Goal: Task Accomplishment & Management: Manage account settings

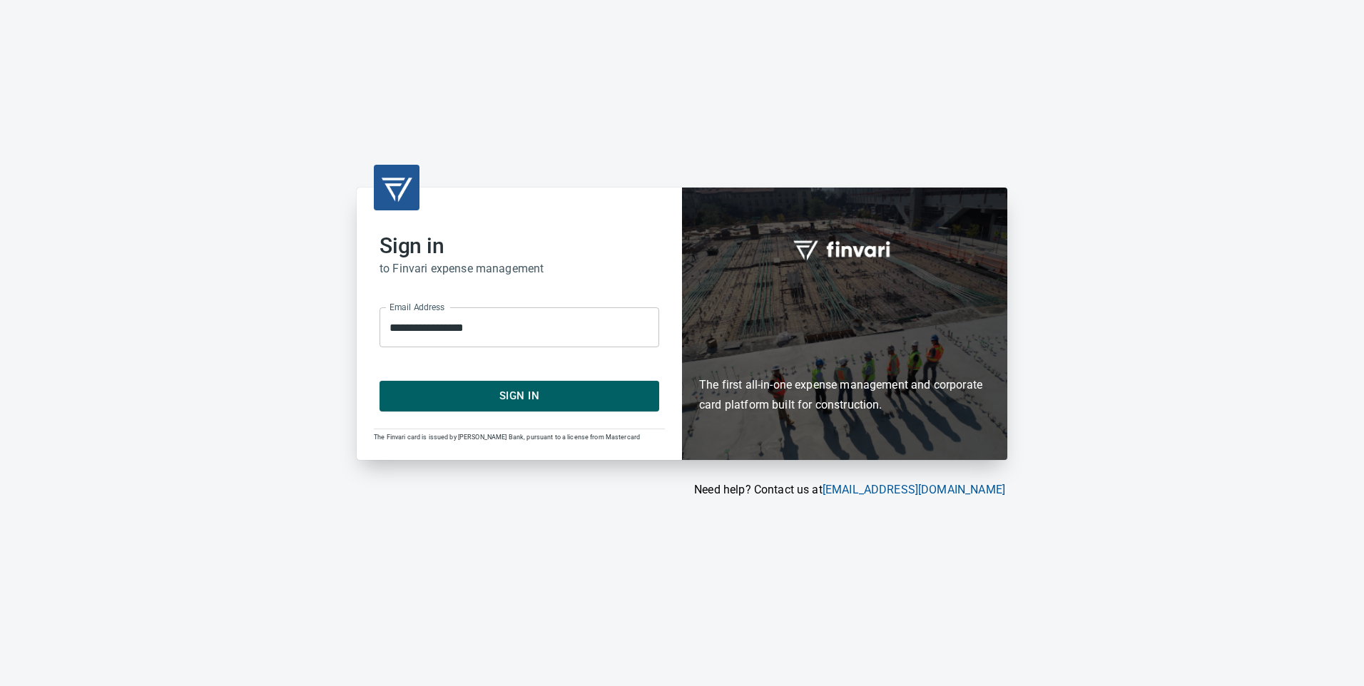
click at [531, 388] on span "Sign In" at bounding box center [519, 396] width 248 height 19
click at [516, 394] on span "Sign In" at bounding box center [519, 396] width 248 height 19
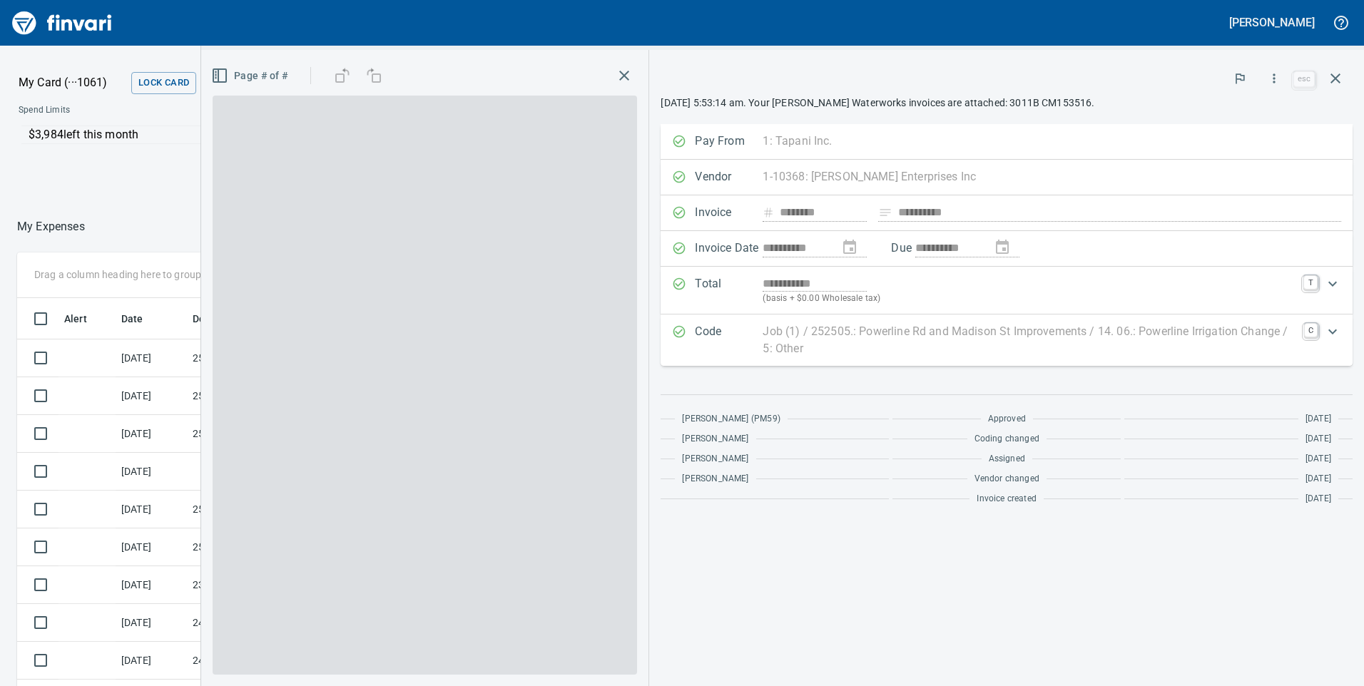
scroll to position [519, 941]
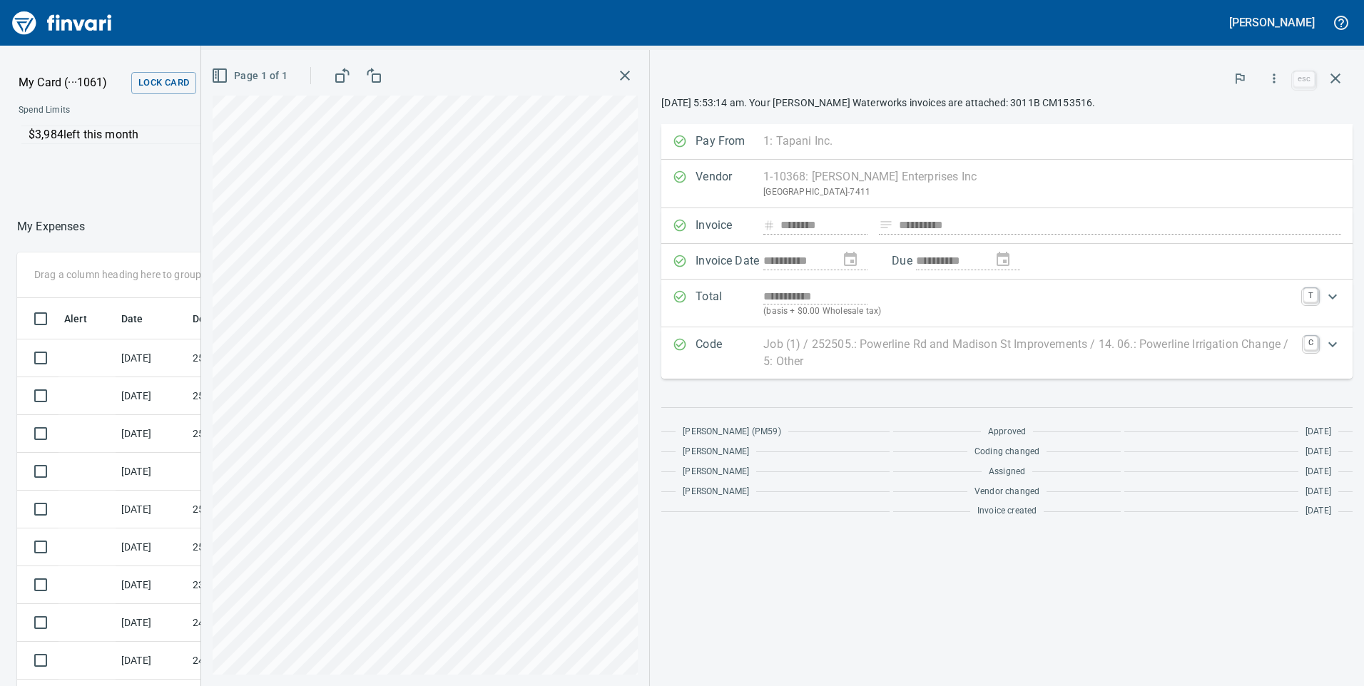
click at [621, 75] on icon "button" at bounding box center [624, 75] width 17 height 17
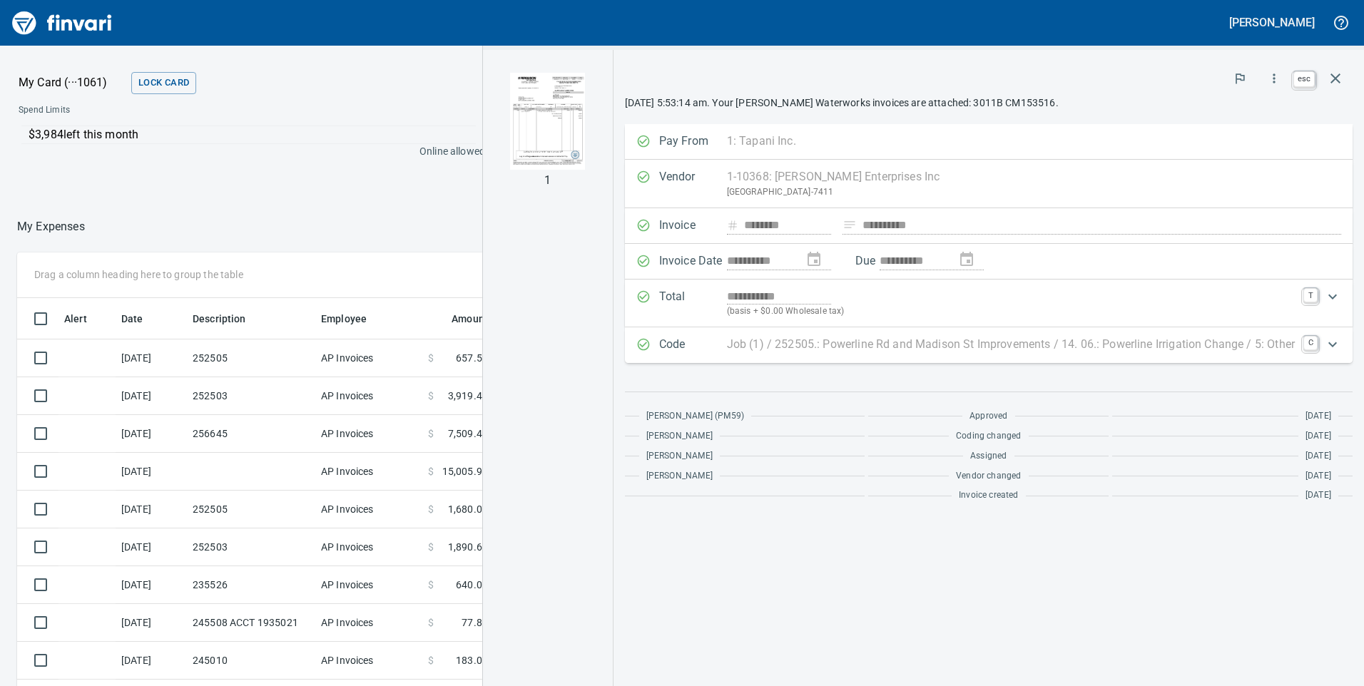
click at [1341, 72] on icon "button" at bounding box center [1335, 78] width 17 height 17
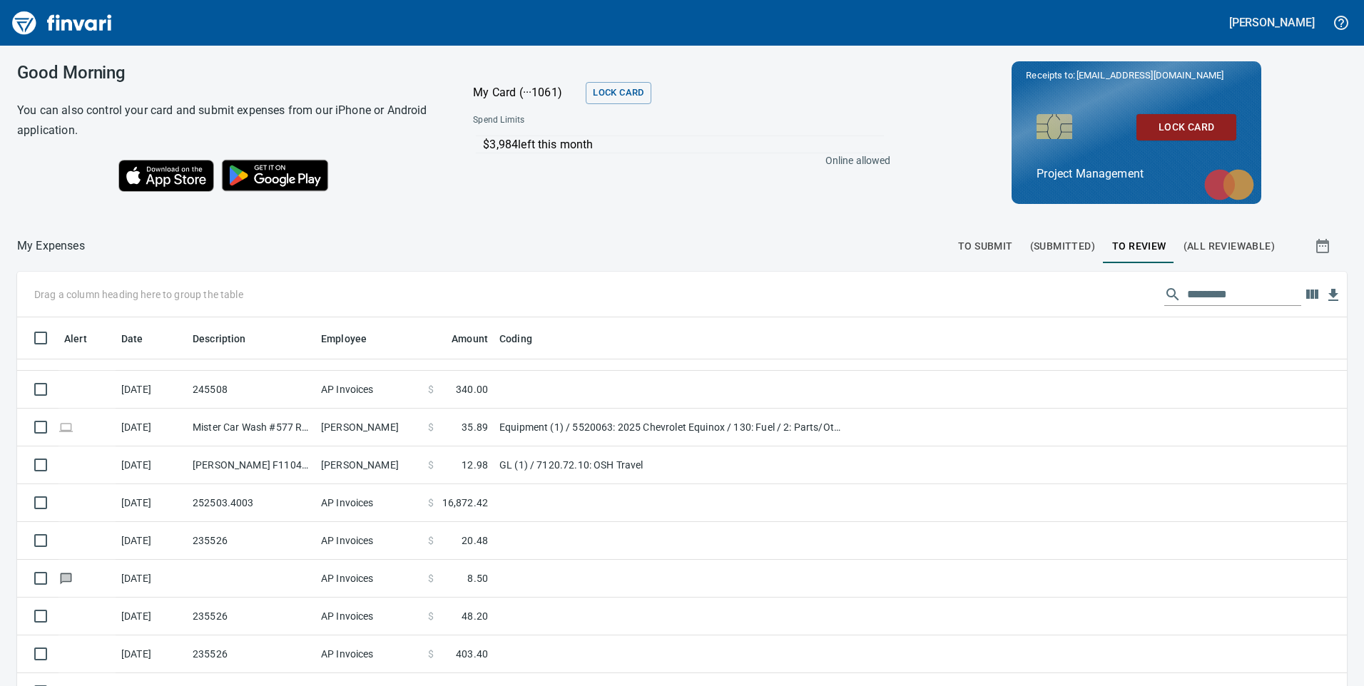
scroll to position [829, 0]
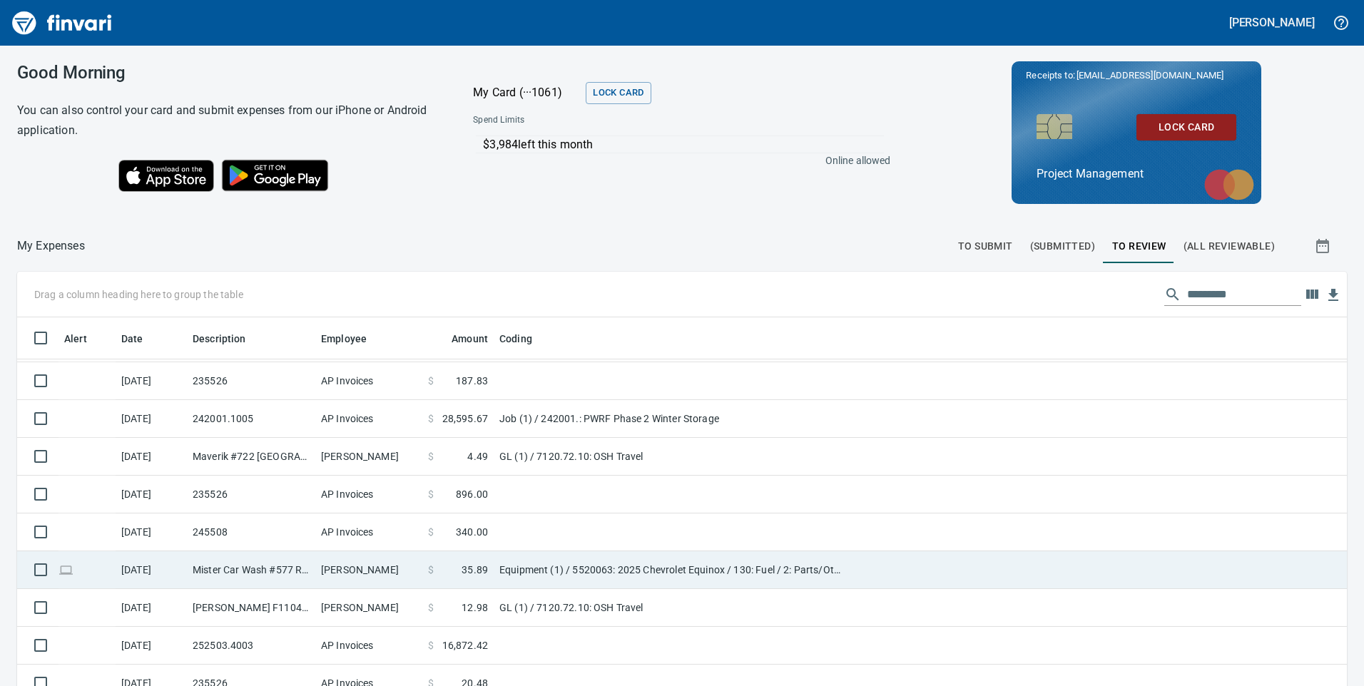
click at [241, 564] on td "Mister Car Wash #577 Richland WA" at bounding box center [251, 570] width 128 height 38
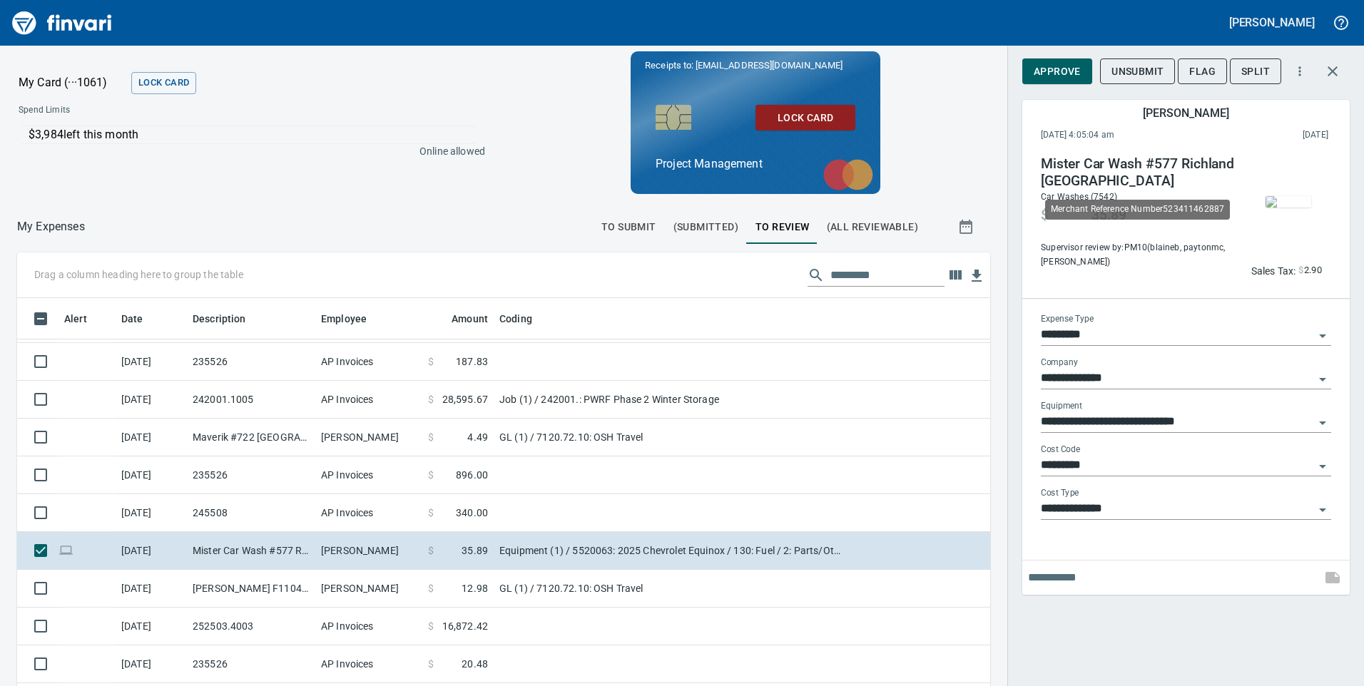
scroll to position [519, 941]
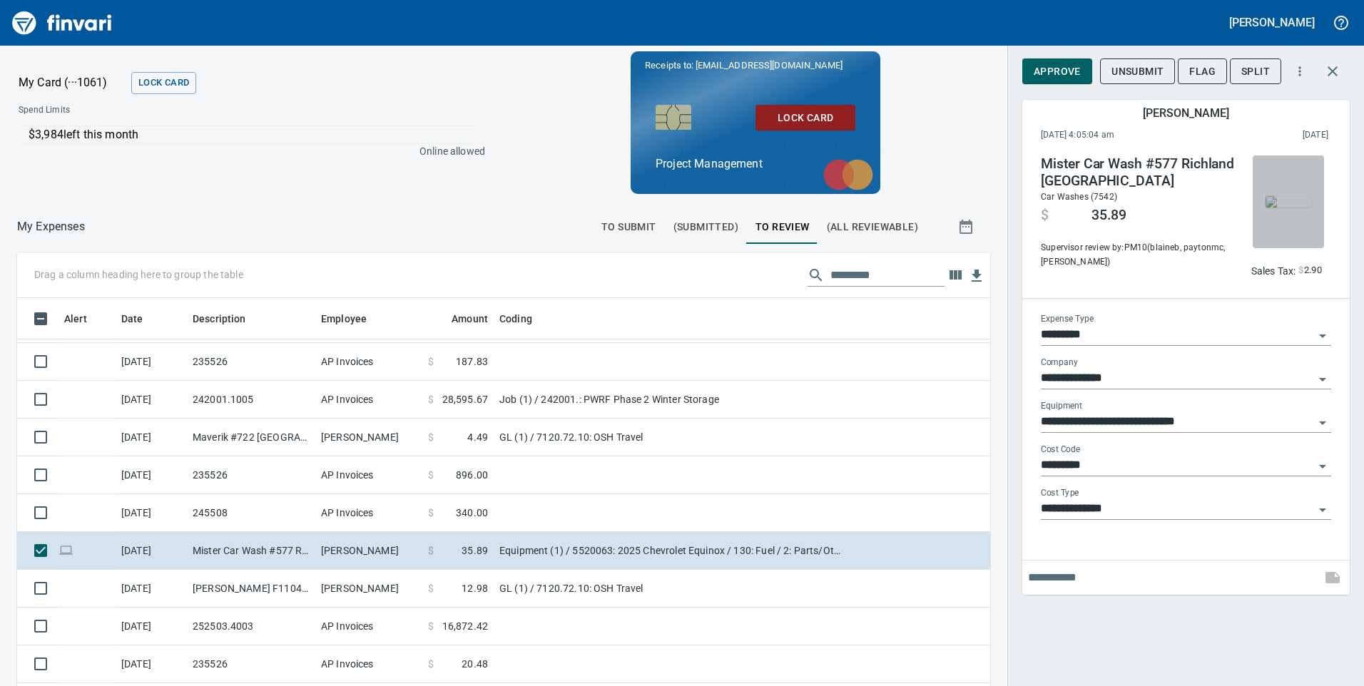
click at [1293, 197] on img "button" at bounding box center [1288, 201] width 46 height 11
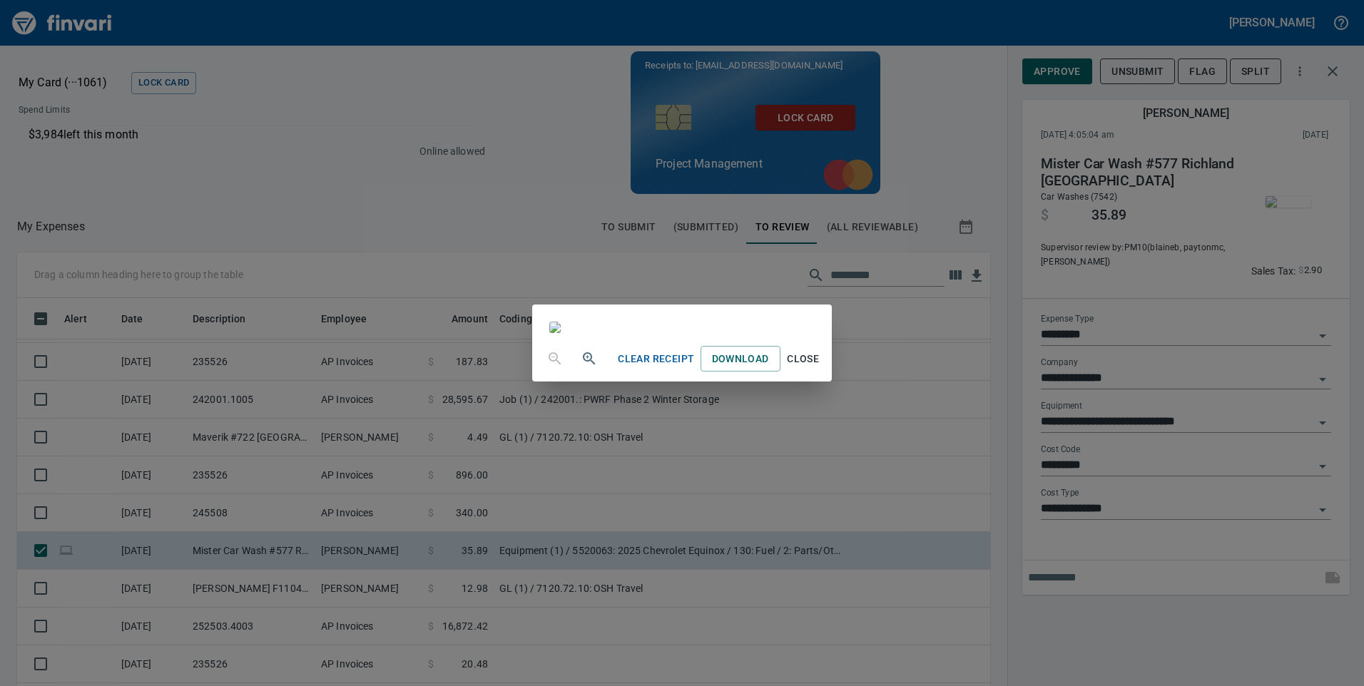
click at [973, 23] on div "Clear Receipt Download Close" at bounding box center [682, 343] width 1364 height 686
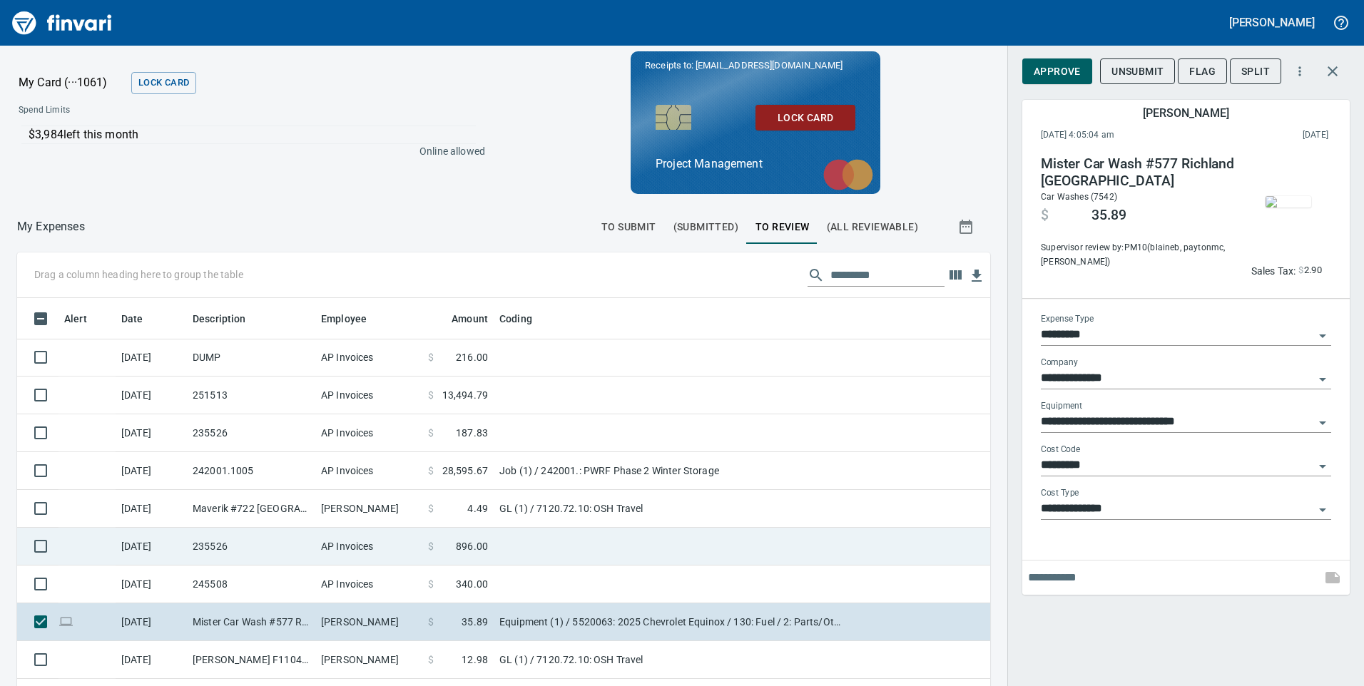
scroll to position [686, 0]
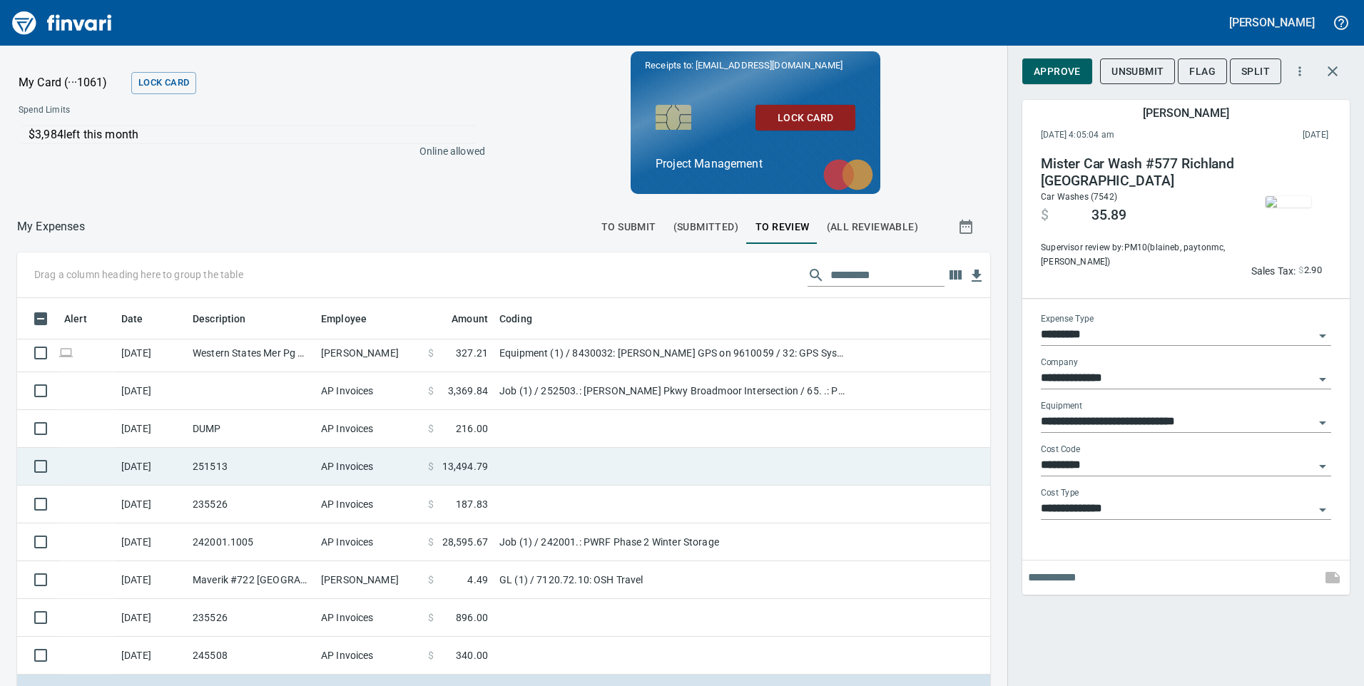
click at [467, 464] on span "13,494.79" at bounding box center [465, 466] width 46 height 14
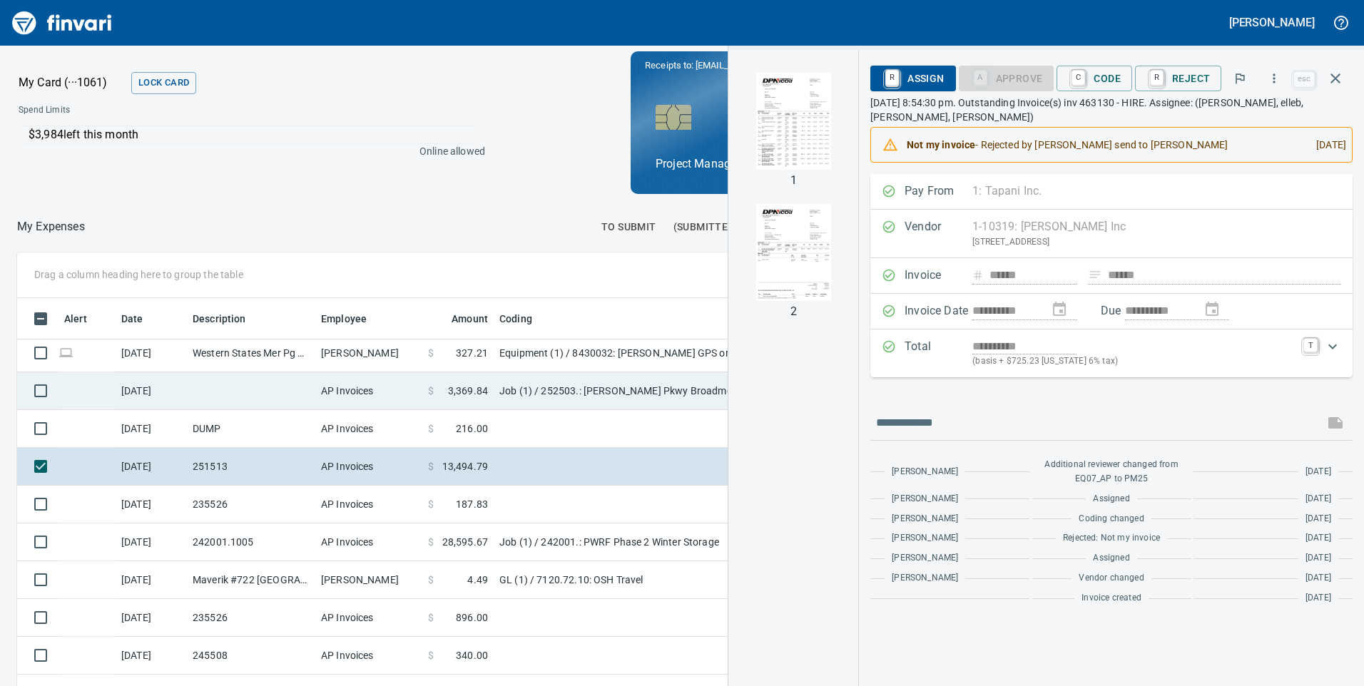
click at [477, 389] on span "3,369.84" at bounding box center [468, 391] width 40 height 14
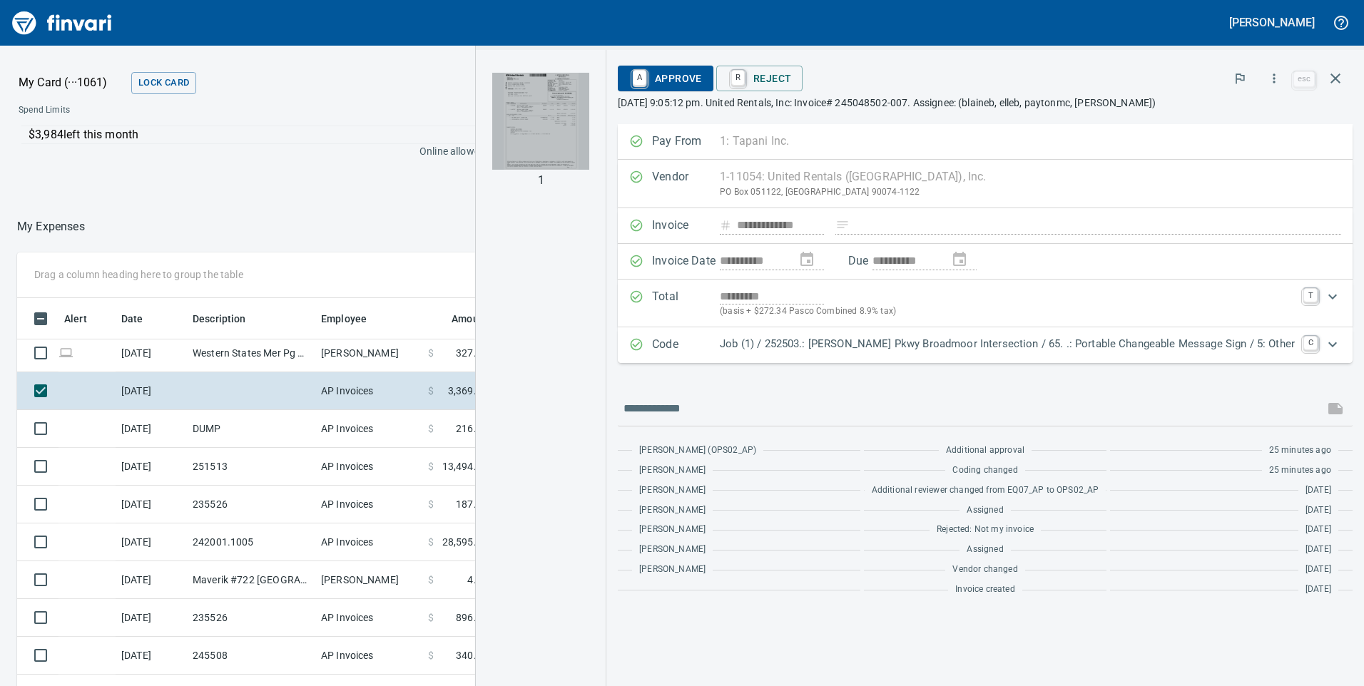
click at [572, 126] on img "button" at bounding box center [540, 121] width 97 height 97
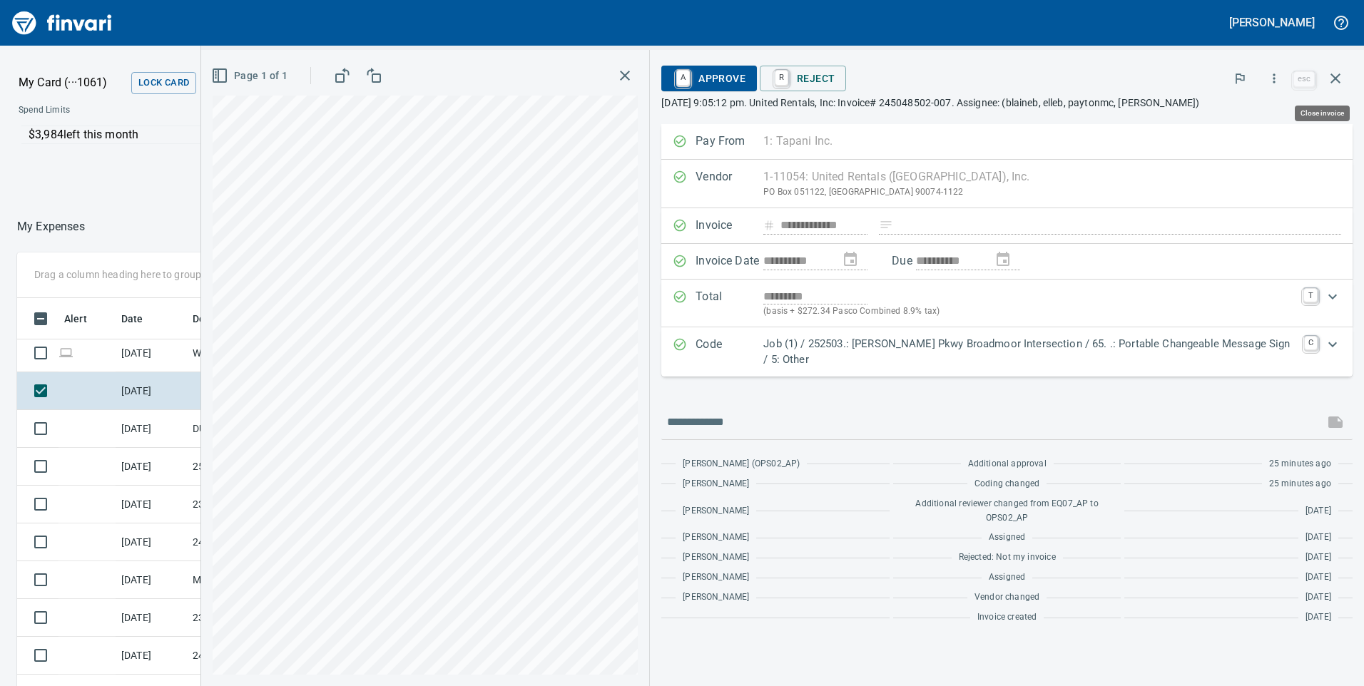
scroll to position [519, 941]
click at [739, 81] on span "A Approve" at bounding box center [709, 78] width 73 height 24
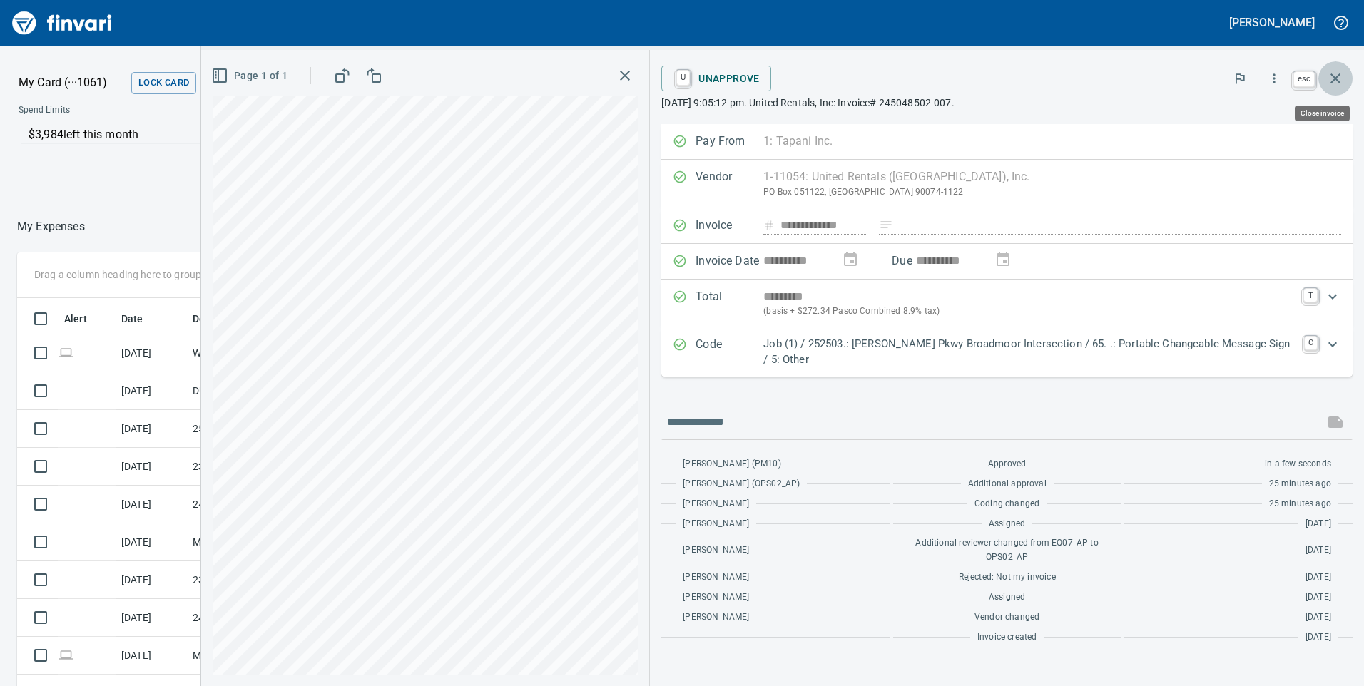
click at [1336, 81] on icon "button" at bounding box center [1335, 78] width 17 height 17
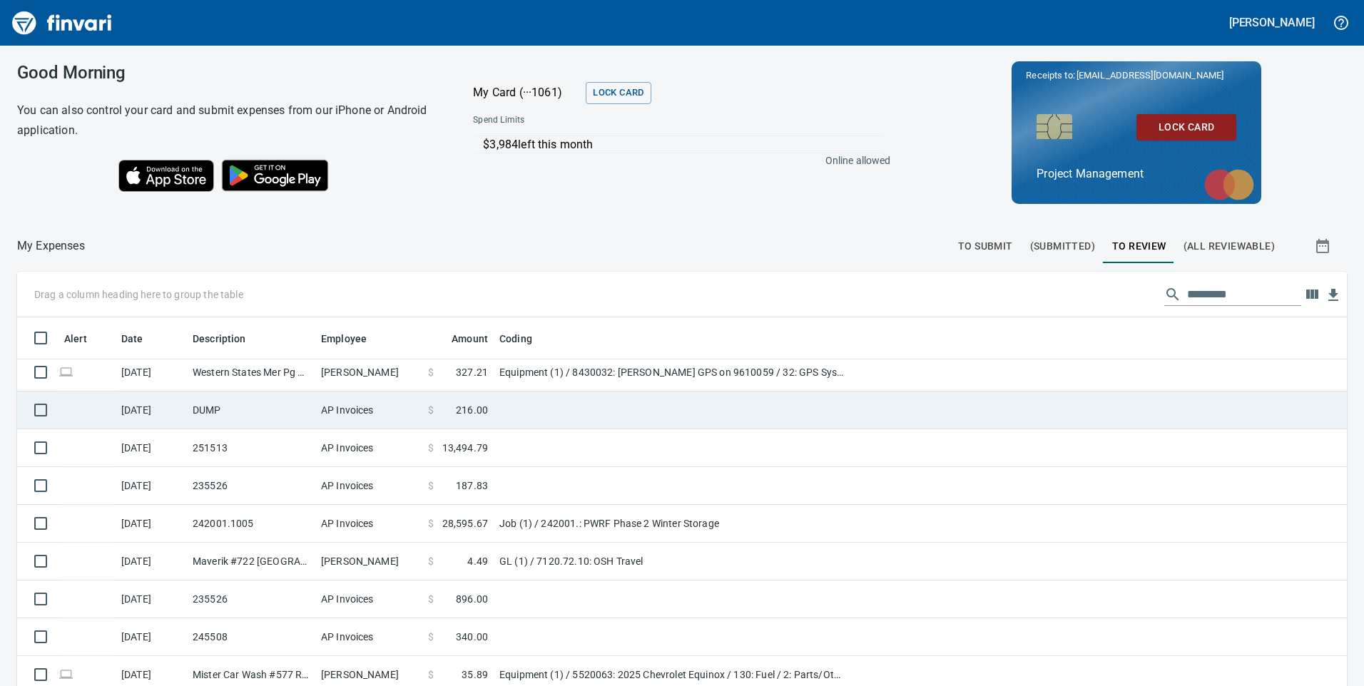
scroll to position [615, 0]
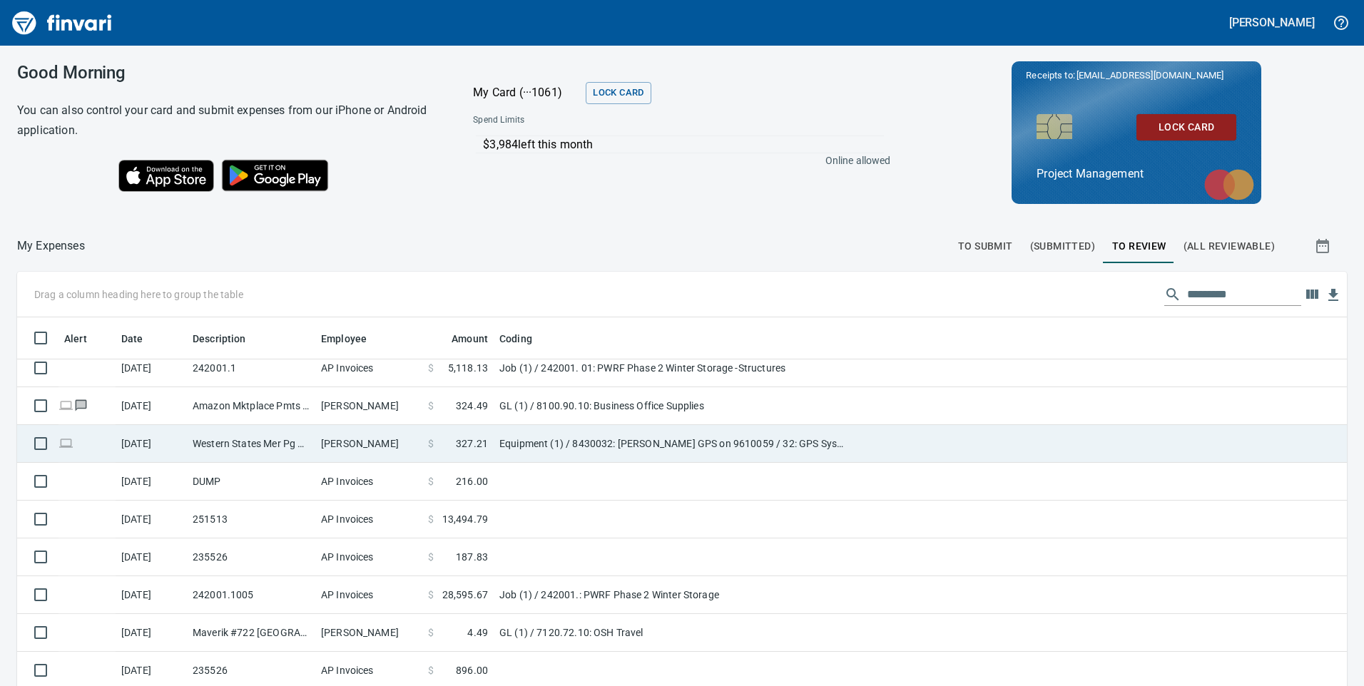
click at [551, 440] on td "Equipment (1) / 8430032: Trimble GPS on 9610059 / 32: GPS System / 2: Parts/Oth…" at bounding box center [672, 444] width 357 height 38
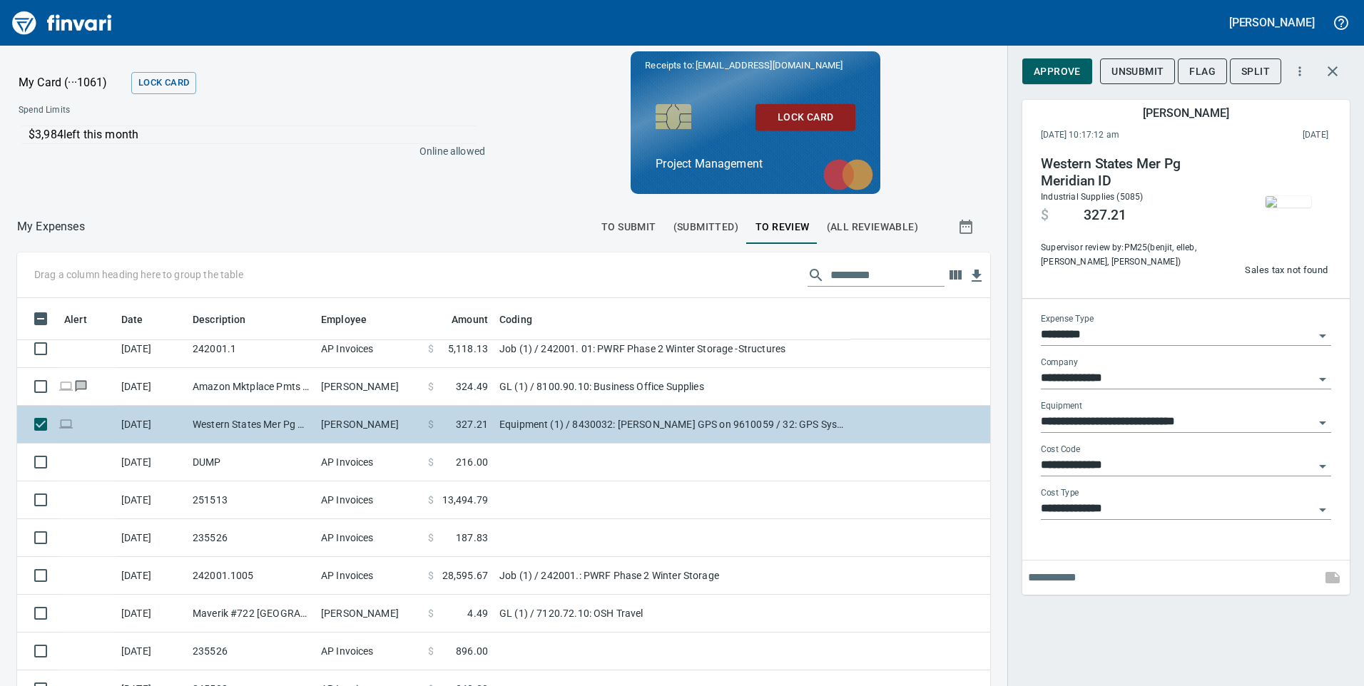
scroll to position [519, 941]
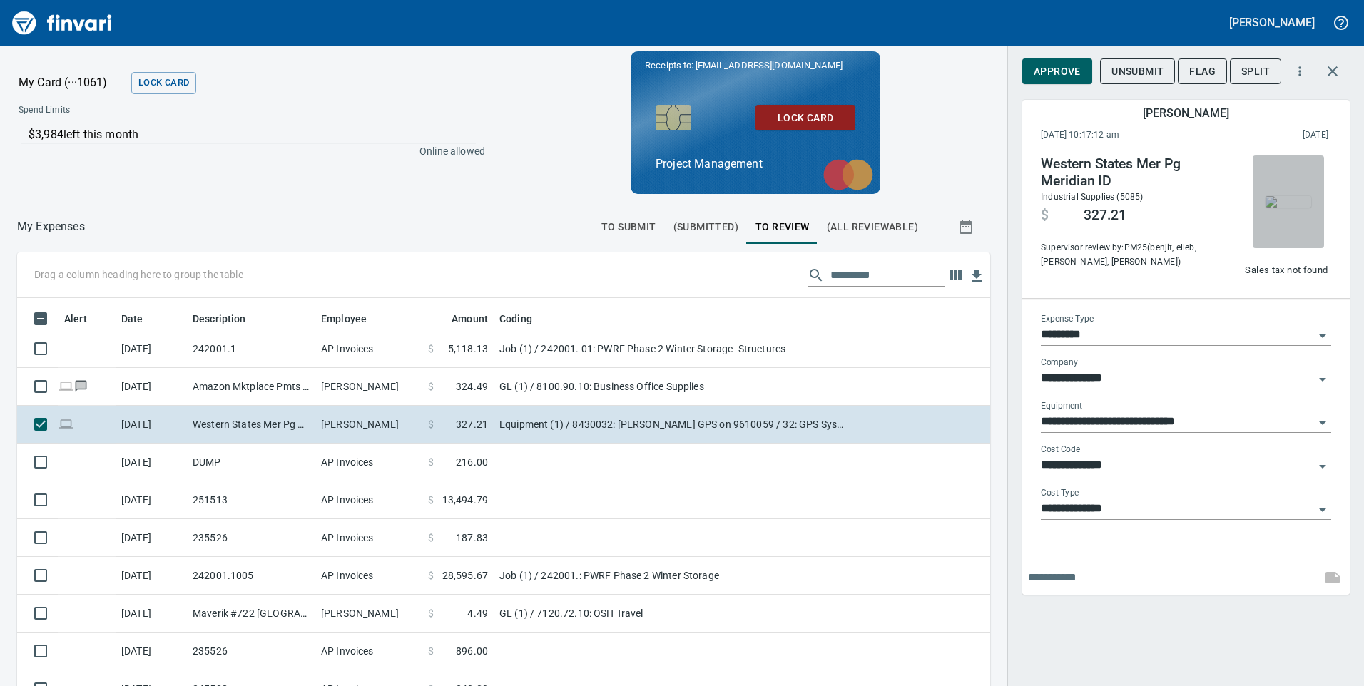
click at [1295, 196] on img "button" at bounding box center [1288, 201] width 46 height 11
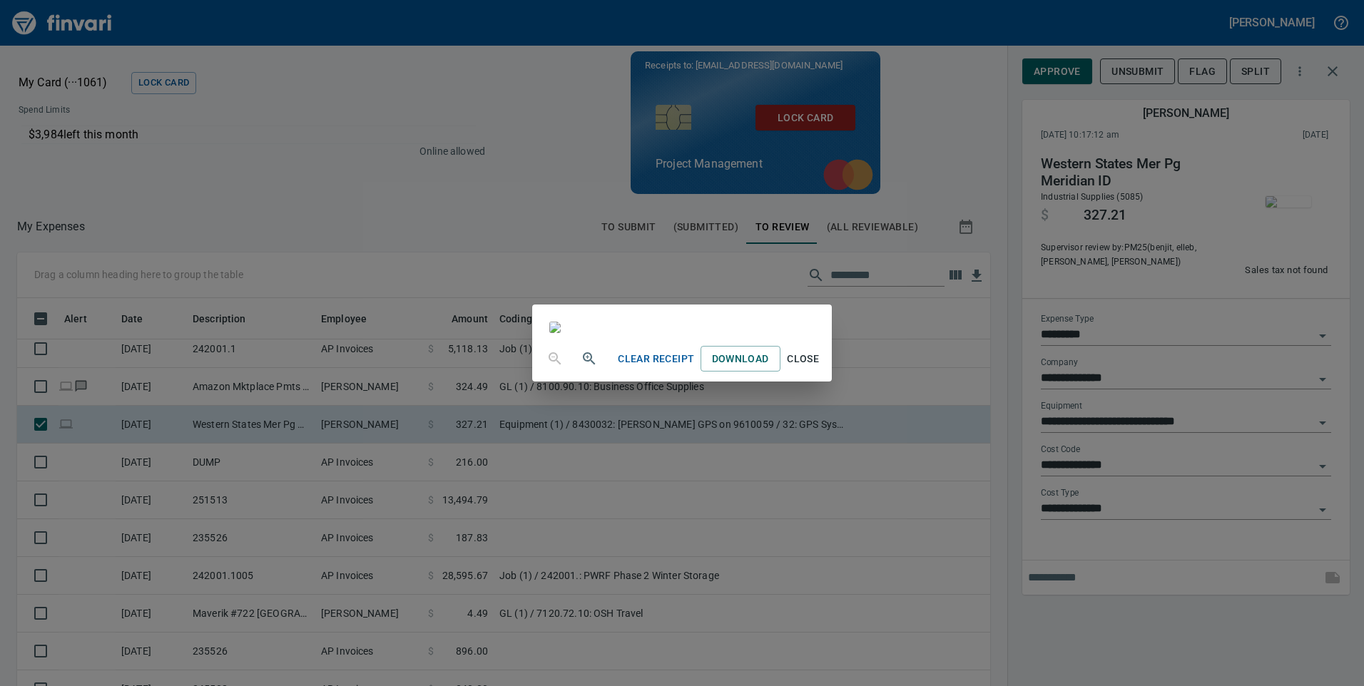
click at [1111, 26] on div "Clear Receipt Download Close" at bounding box center [682, 343] width 1364 height 686
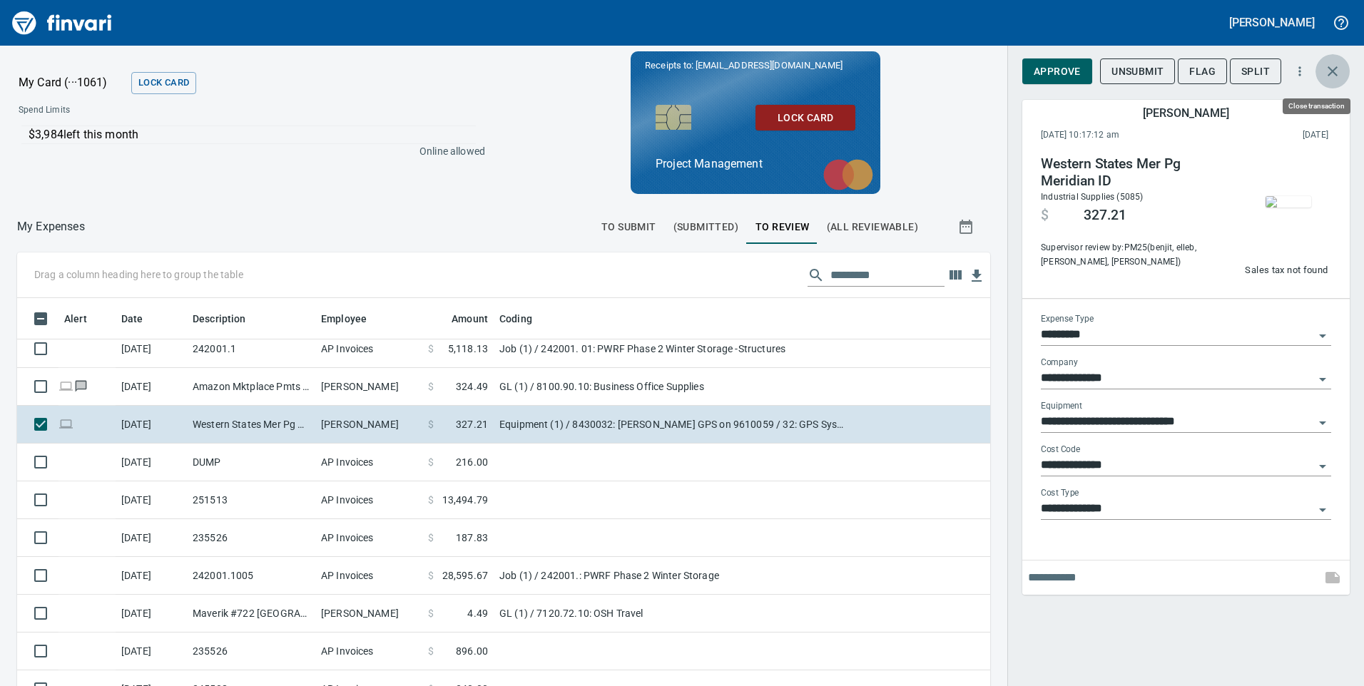
click at [1328, 70] on icon "button" at bounding box center [1332, 71] width 17 height 17
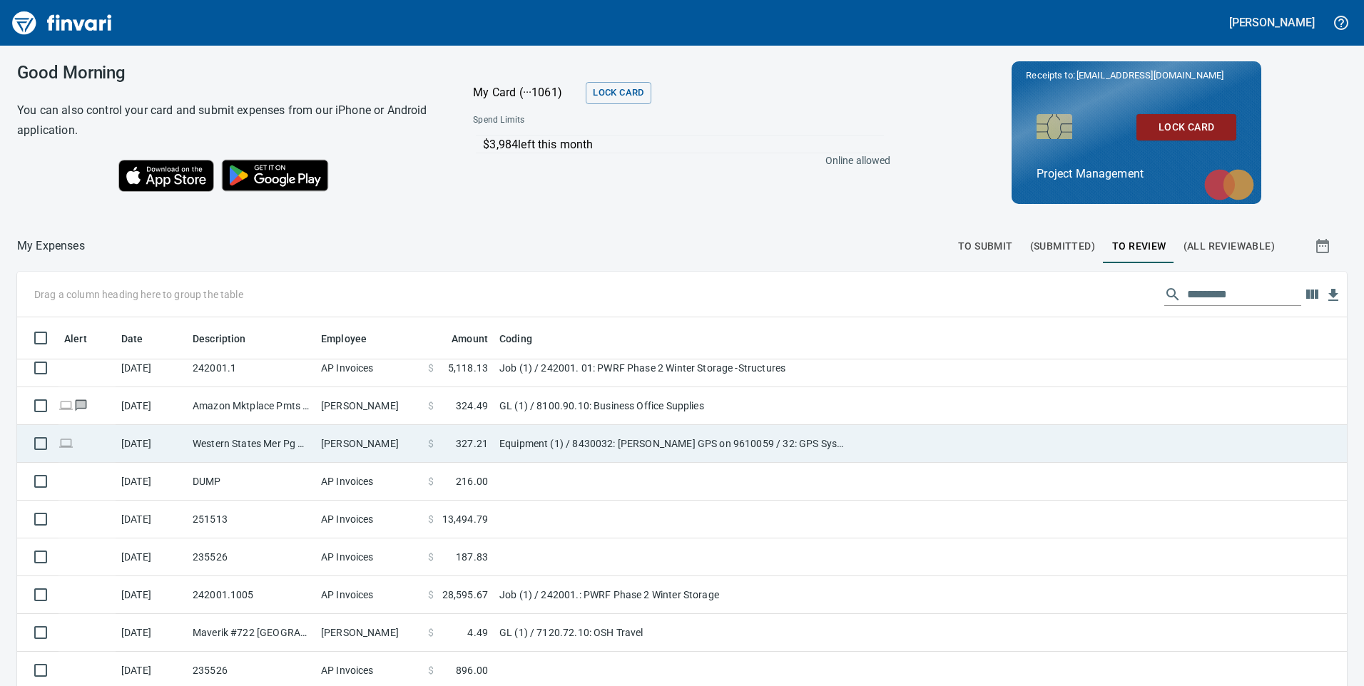
scroll to position [544, 0]
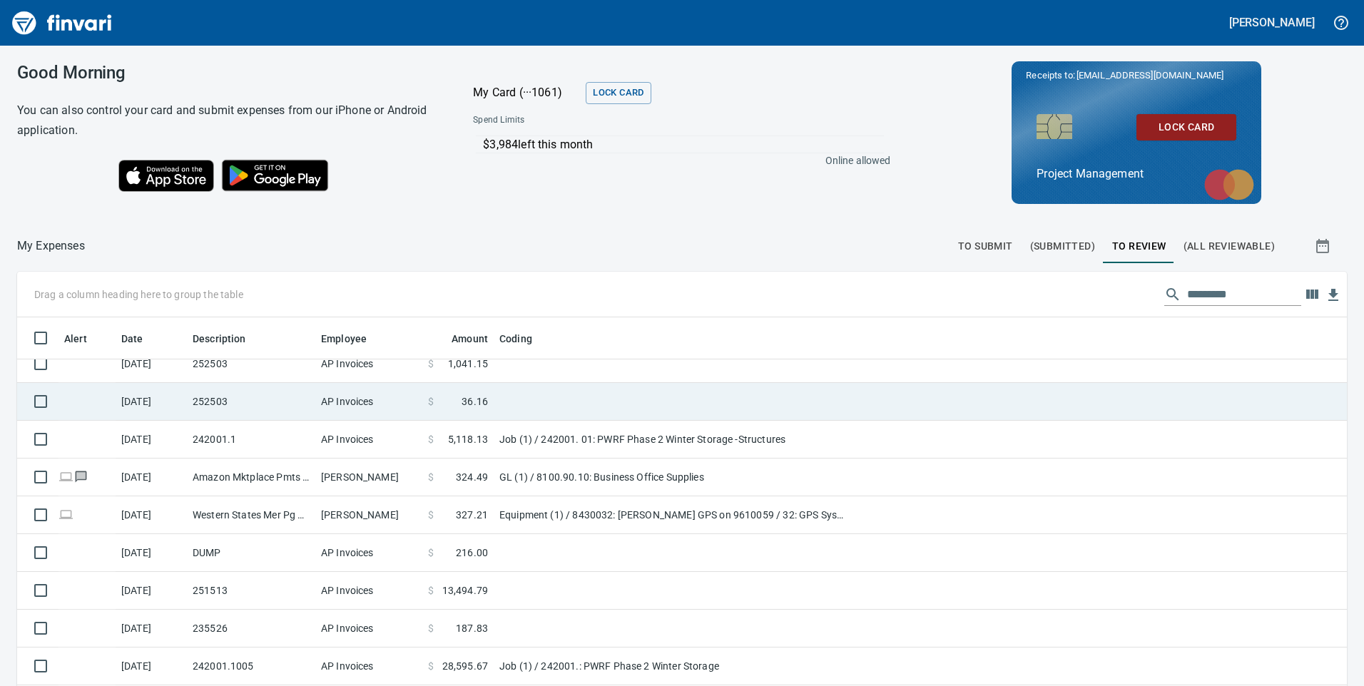
click at [466, 397] on span "36.16" at bounding box center [475, 401] width 26 height 14
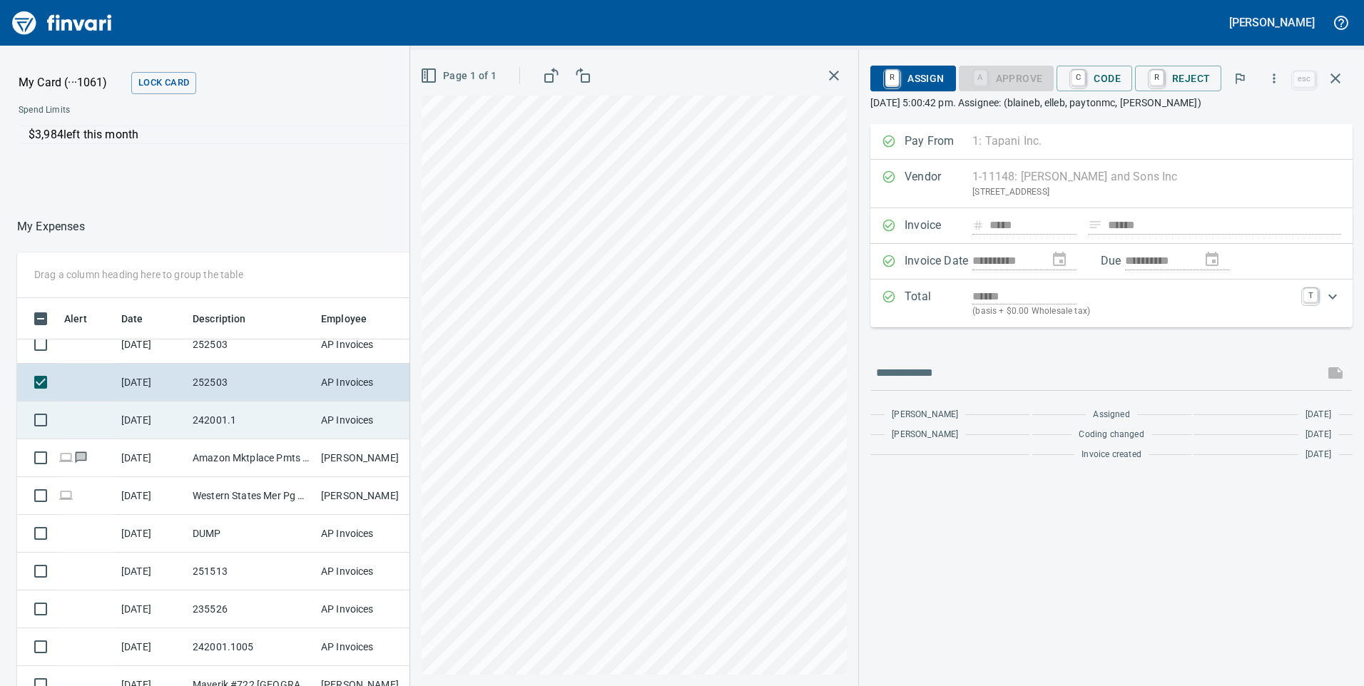
scroll to position [472, 0]
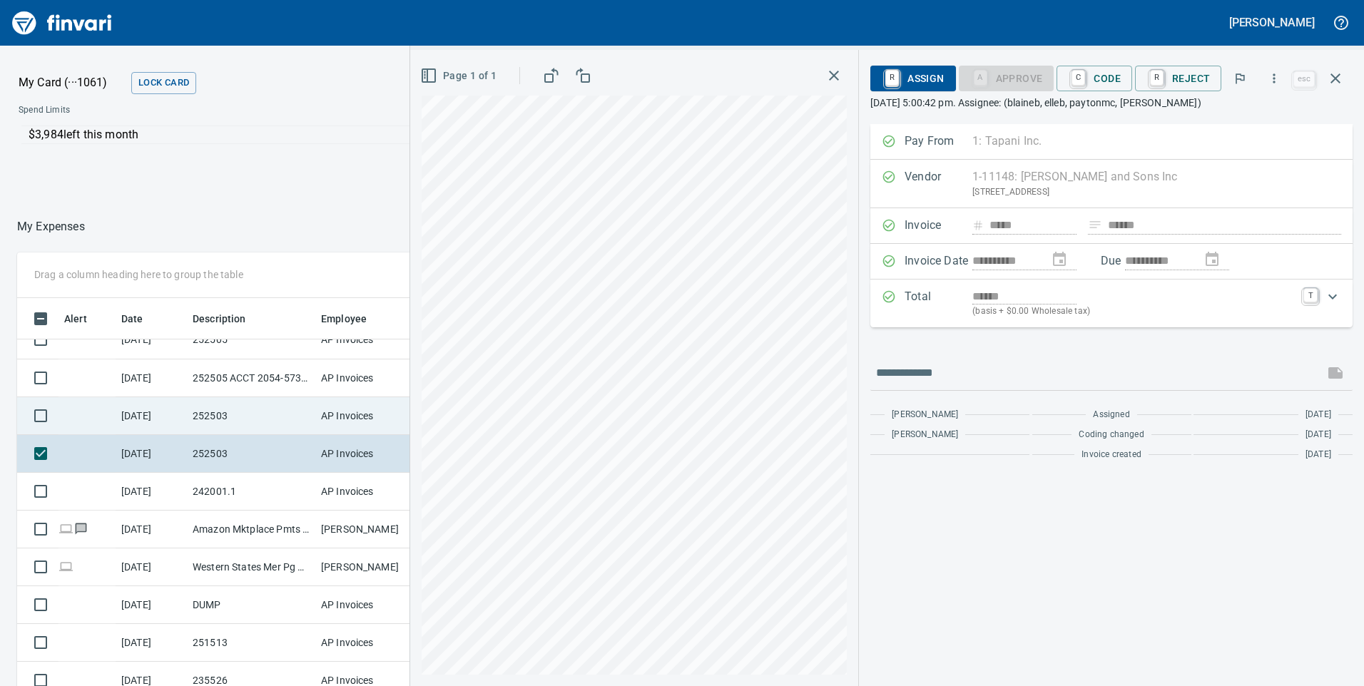
click at [342, 414] on td "AP Invoices" at bounding box center [368, 416] width 107 height 38
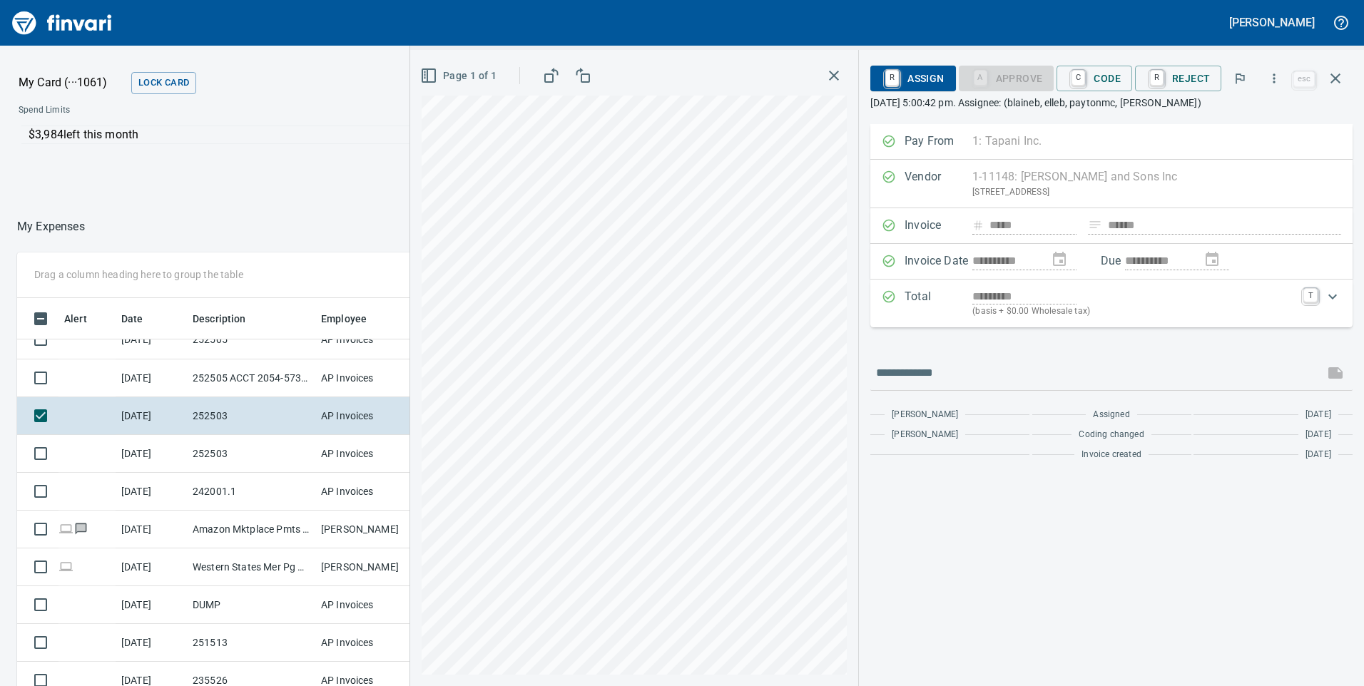
click at [837, 72] on icon "button" at bounding box center [833, 75] width 17 height 17
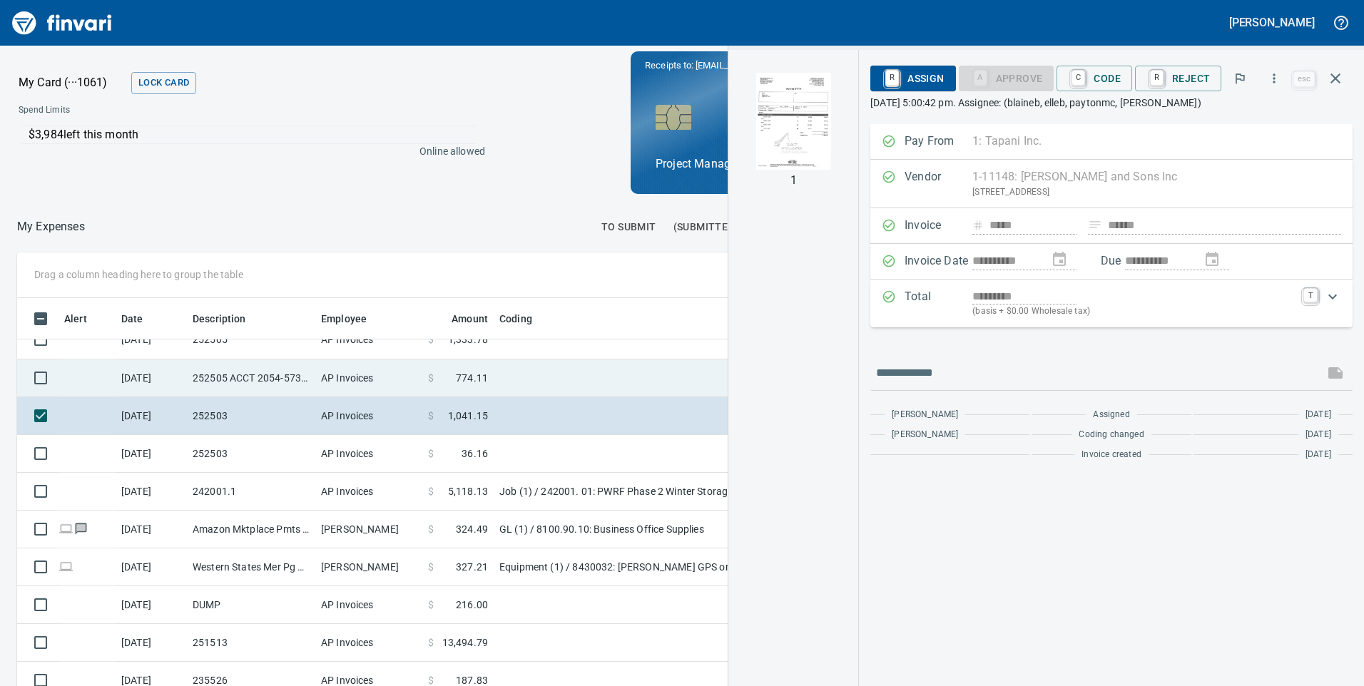
click at [392, 377] on td "AP Invoices" at bounding box center [368, 379] width 107 height 38
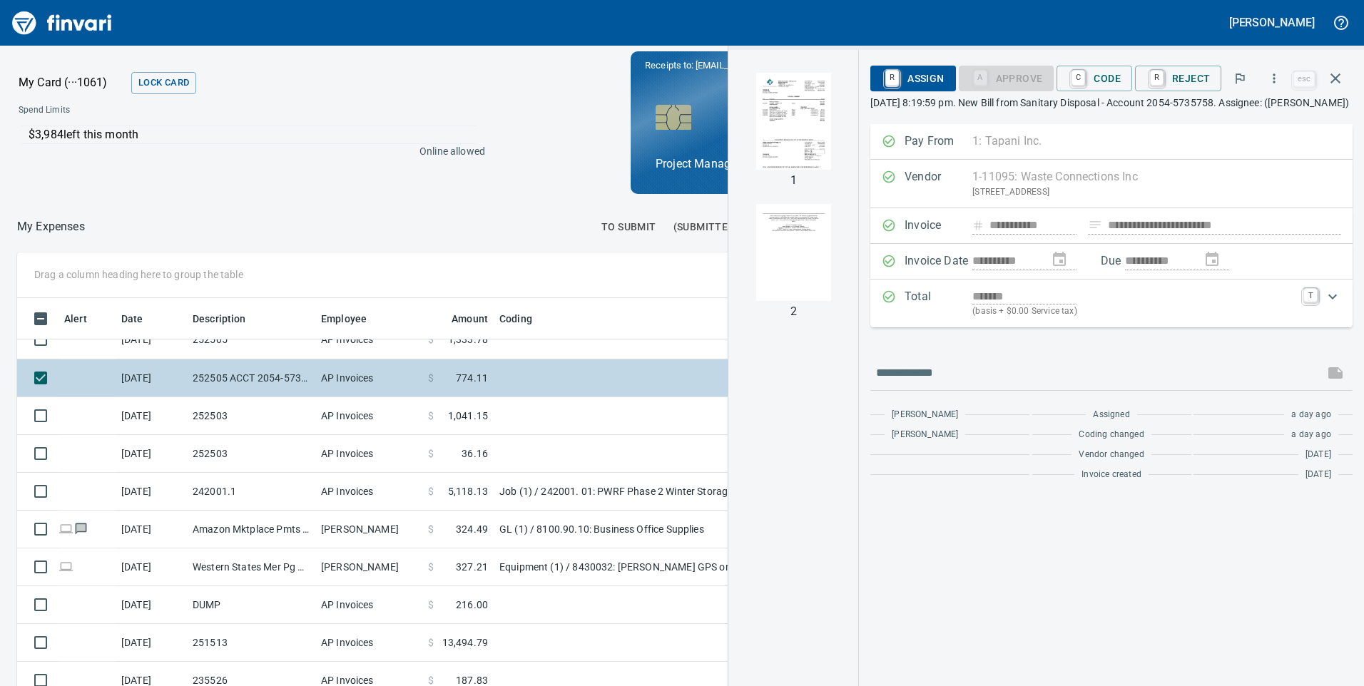
scroll to position [401, 0]
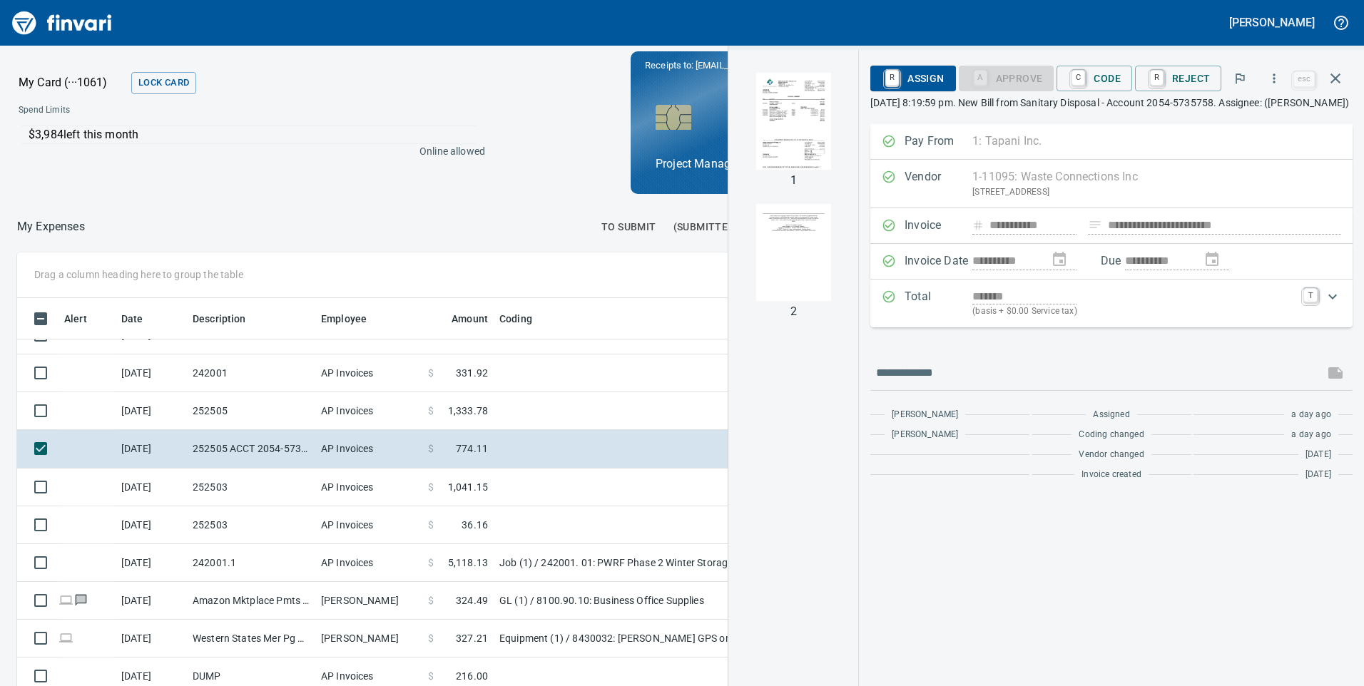
click at [817, 119] on img "button" at bounding box center [793, 121] width 97 height 97
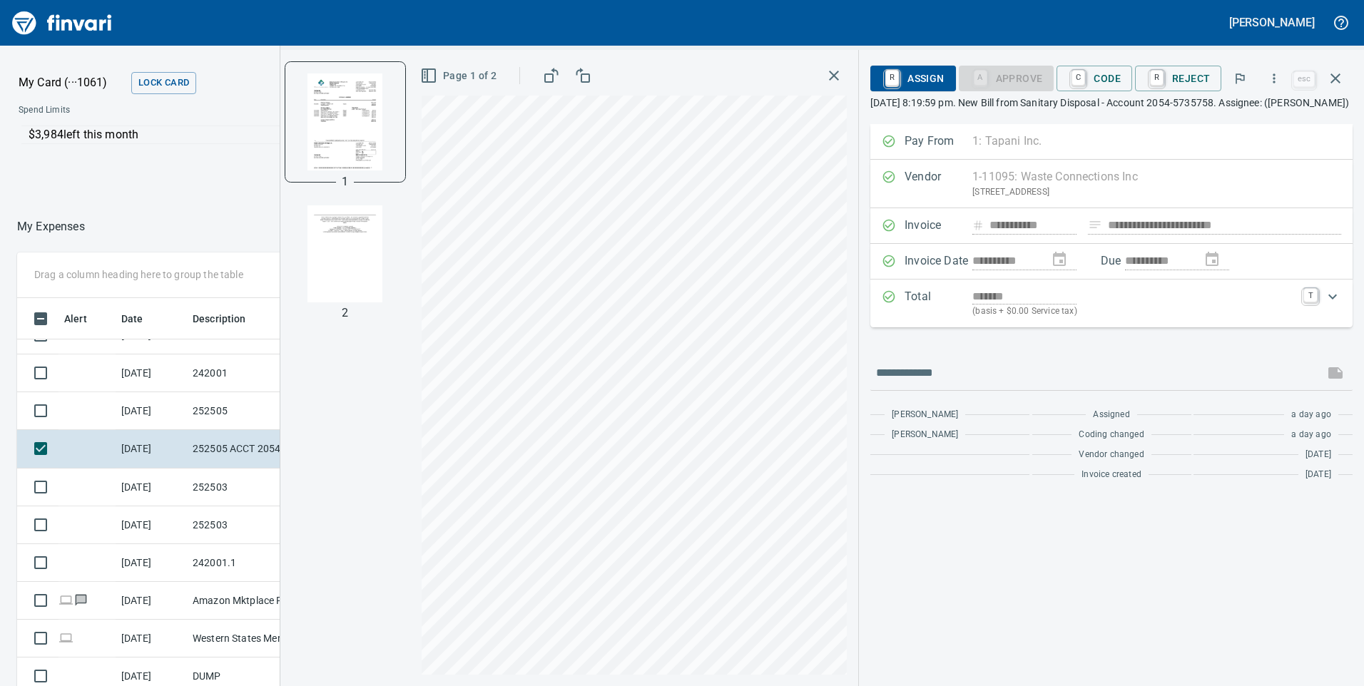
click at [836, 68] on icon "button" at bounding box center [833, 75] width 17 height 17
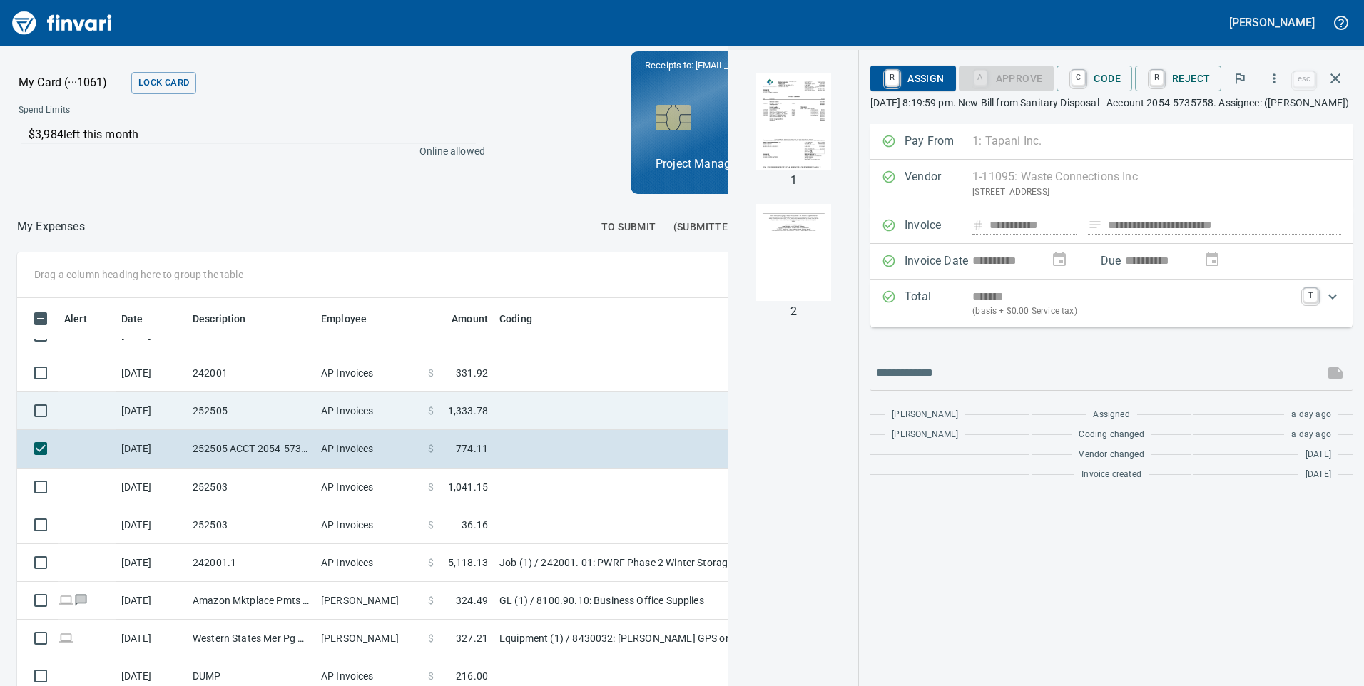
click at [481, 405] on span "1,333.78" at bounding box center [468, 411] width 40 height 14
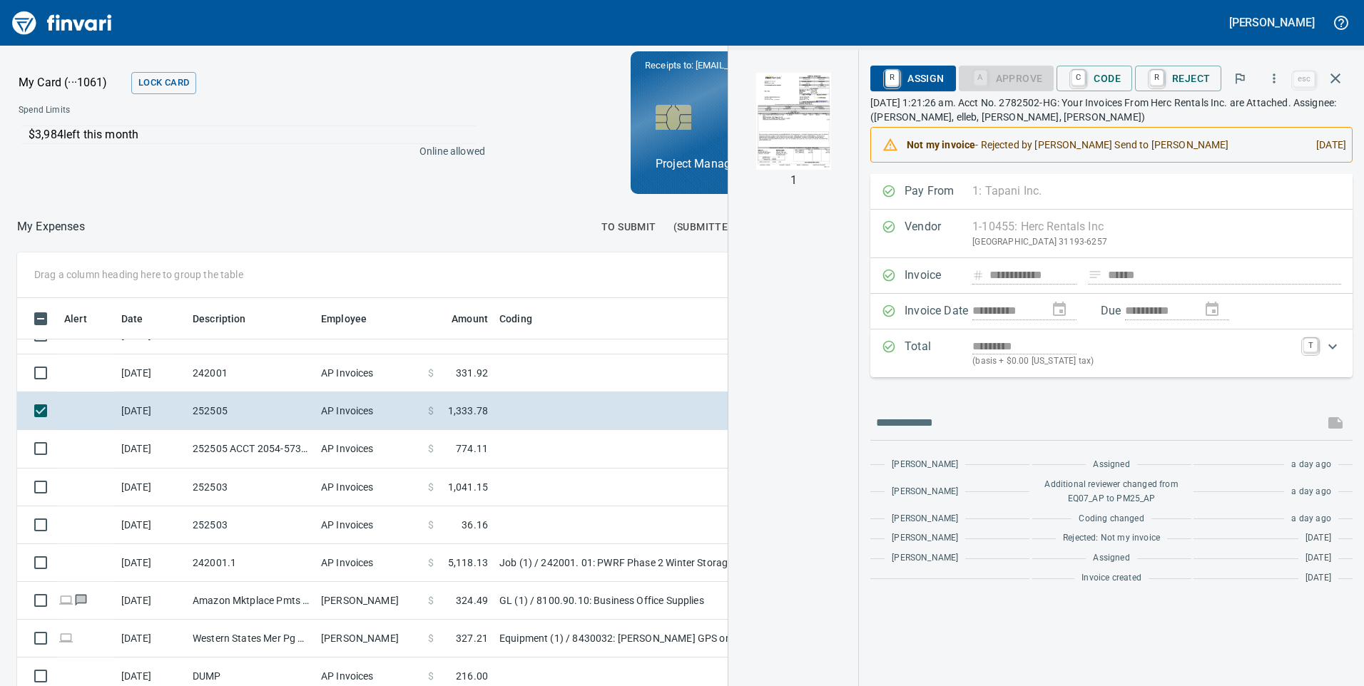
click at [808, 107] on img "button" at bounding box center [793, 121] width 97 height 97
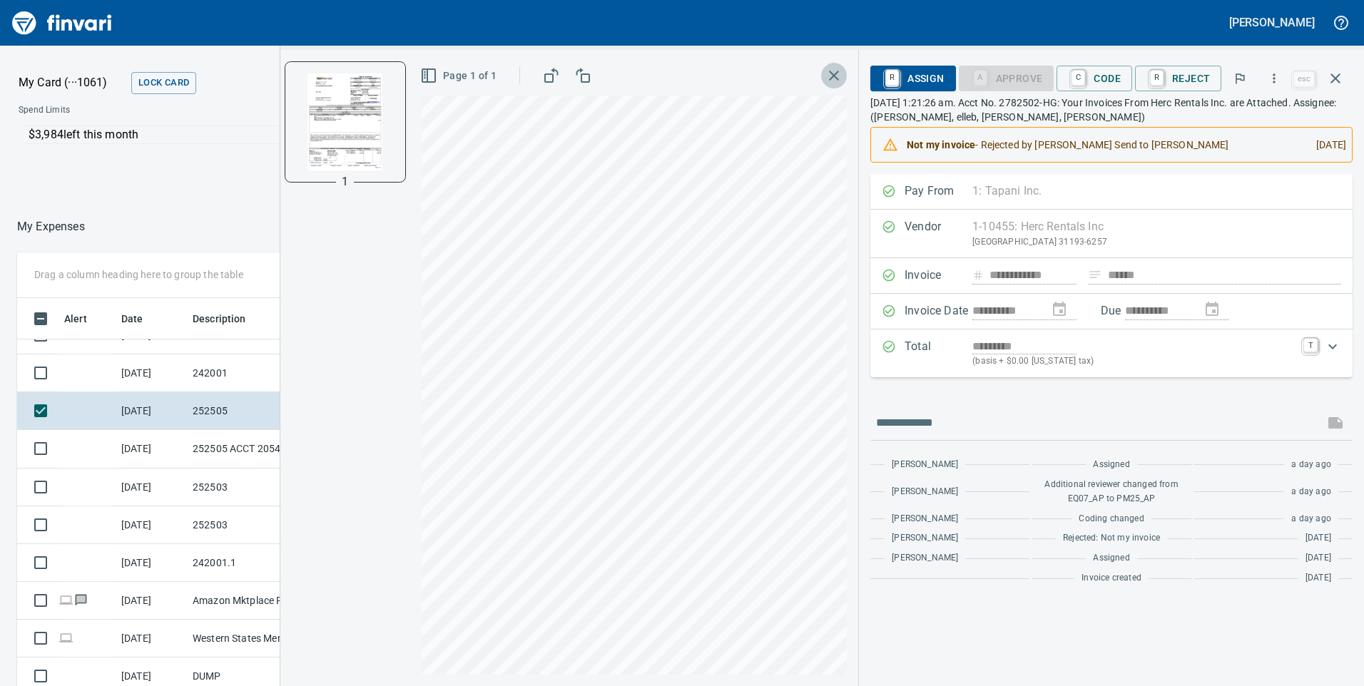
click at [836, 77] on icon "button" at bounding box center [834, 76] width 10 height 10
